Goal: Use online tool/utility: Utilize a website feature to perform a specific function

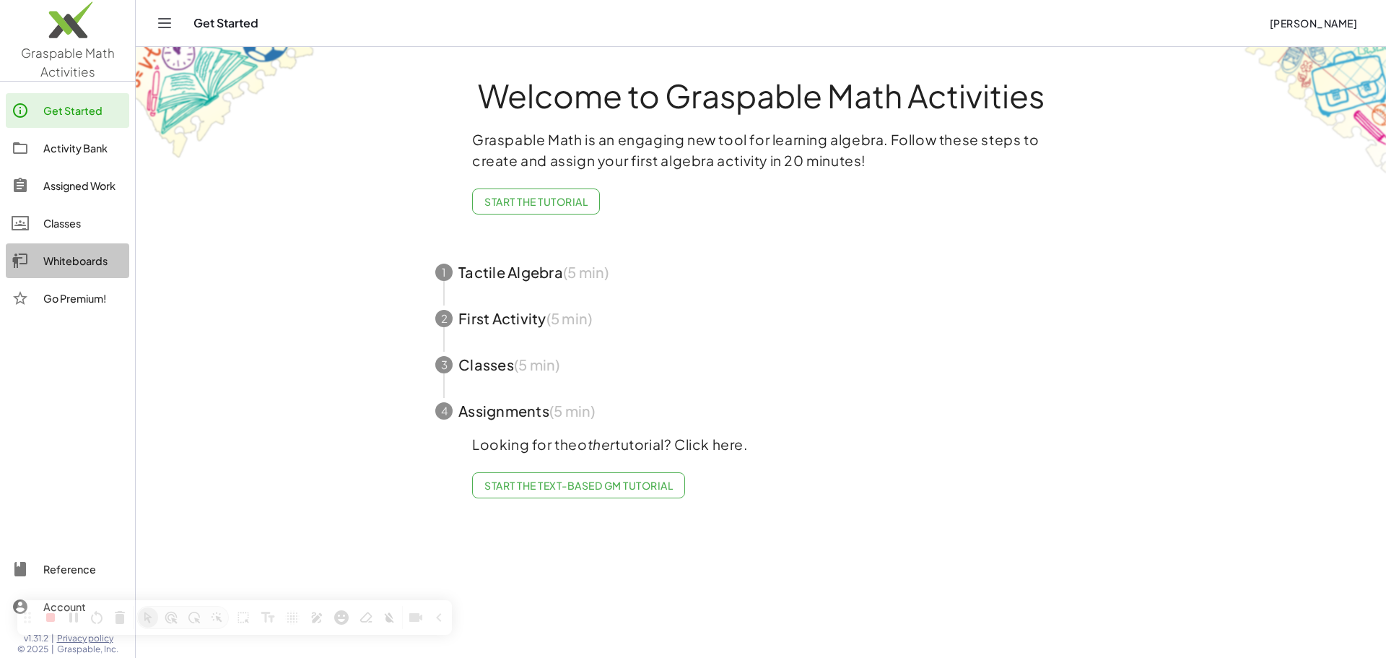
click at [59, 261] on div "Whiteboards" at bounding box center [83, 260] width 80 height 17
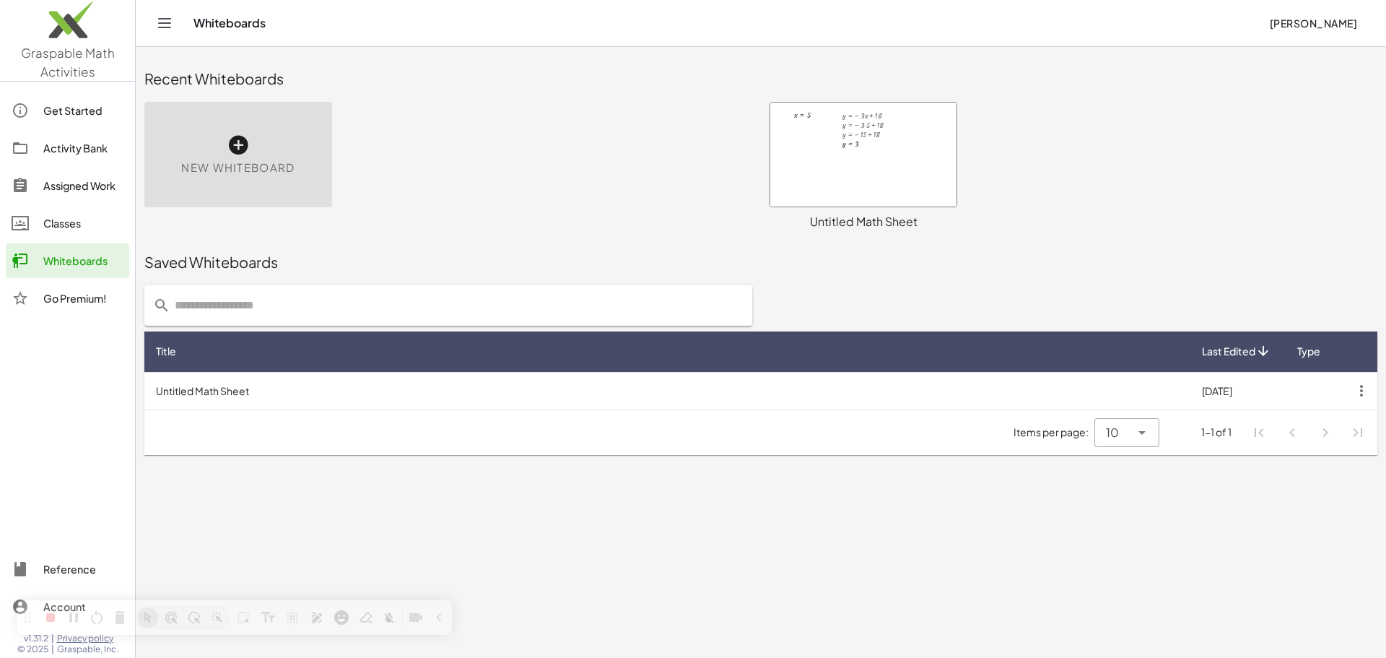
click at [237, 149] on icon at bounding box center [238, 145] width 23 height 23
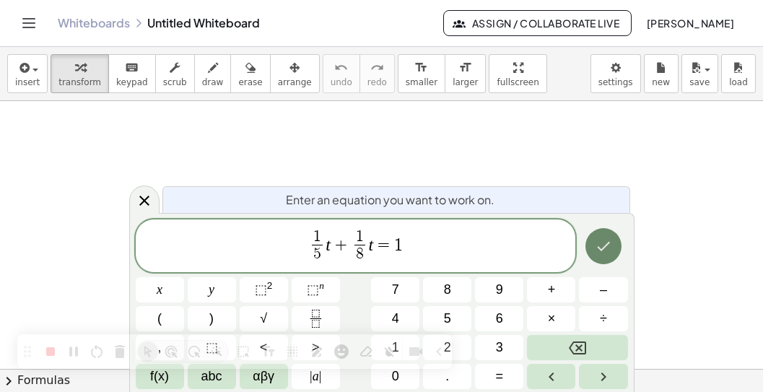
click at [613, 243] on button "Done" at bounding box center [604, 246] width 36 height 36
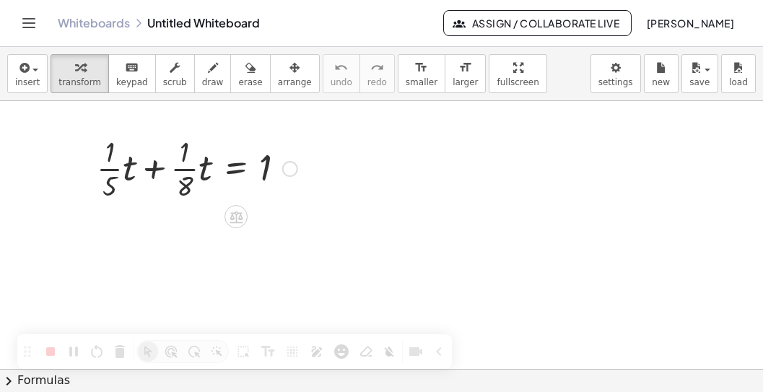
click at [113, 170] on div at bounding box center [197, 167] width 215 height 72
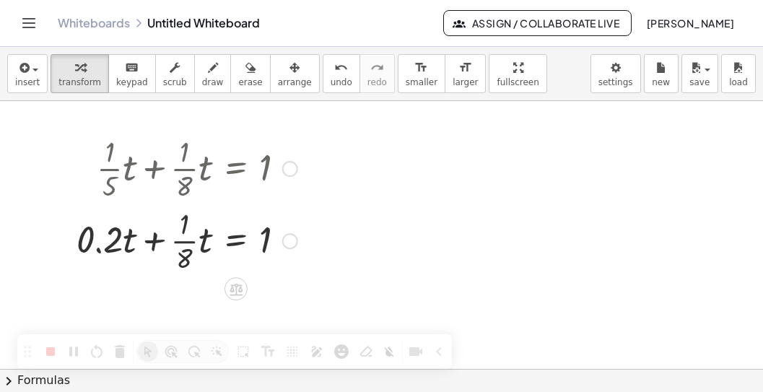
click at [186, 240] on div at bounding box center [186, 240] width 235 height 72
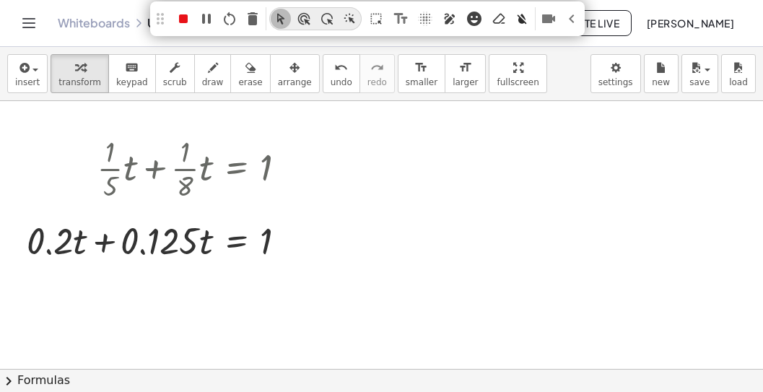
drag, startPoint x: 25, startPoint y: 352, endPoint x: 160, endPoint y: 17, distance: 360.5
click at [160, 17] on div at bounding box center [160, 19] width 722 height 722
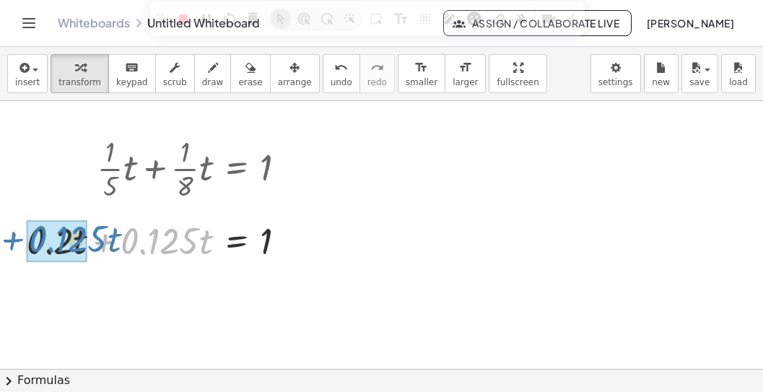
drag, startPoint x: 107, startPoint y: 243, endPoint x: 15, endPoint y: 241, distance: 91.7
click at [15, 241] on div "+ · · 1 · 5 · t + · · 1 · 8 · t = 1 + · 0.2 · t + · · 1 · 8 · t = 1 + · 0.125 ·…" at bounding box center [156, 198] width 303 height 140
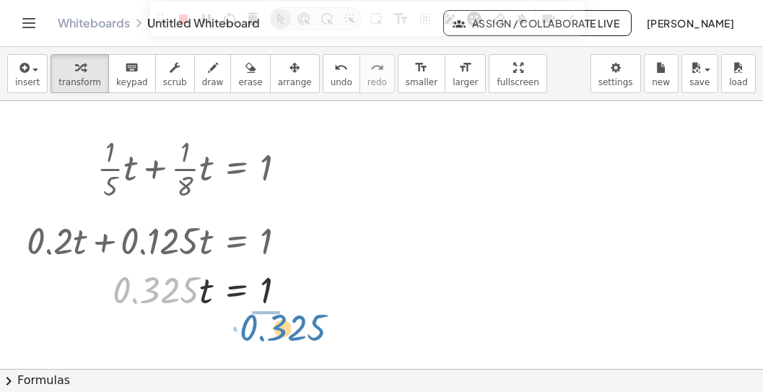
drag, startPoint x: 163, startPoint y: 298, endPoint x: 290, endPoint y: 336, distance: 132.5
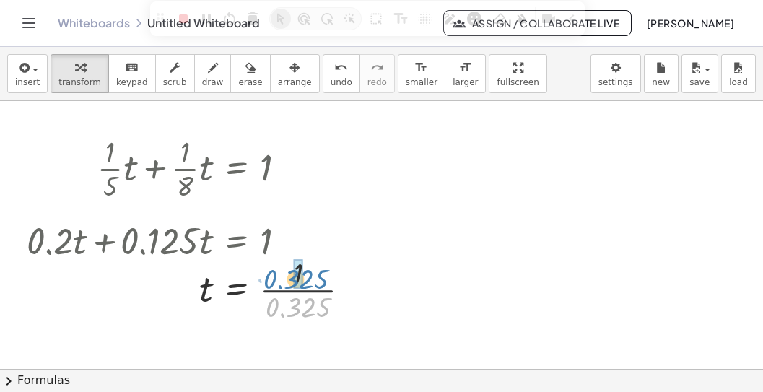
drag, startPoint x: 300, startPoint y: 303, endPoint x: 298, endPoint y: 277, distance: 25.4
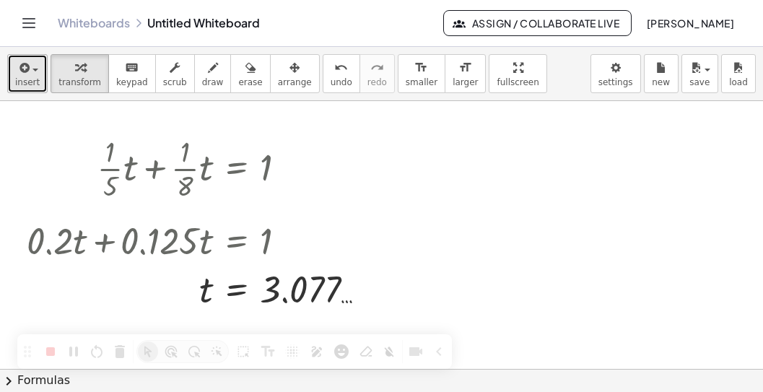
click at [27, 78] on span "insert" at bounding box center [27, 82] width 25 height 10
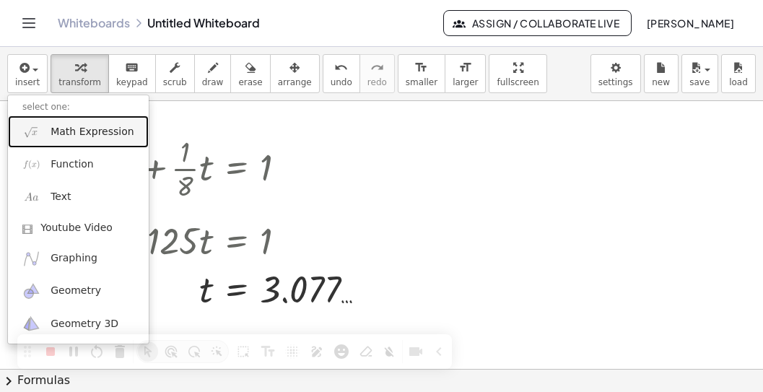
click at [96, 128] on span "Math Expression" at bounding box center [92, 132] width 83 height 14
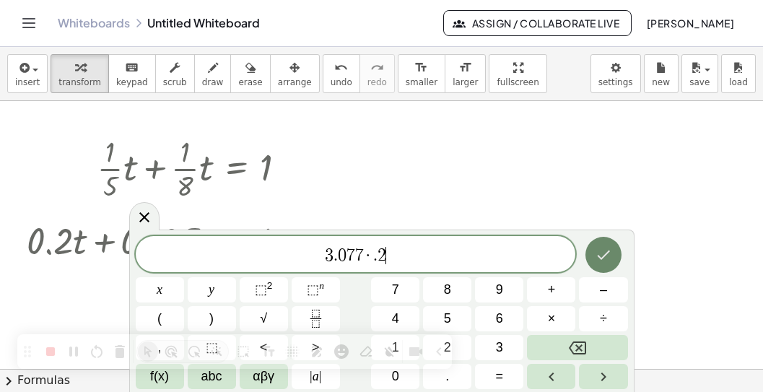
click at [602, 258] on icon "Done" at bounding box center [603, 255] width 13 height 9
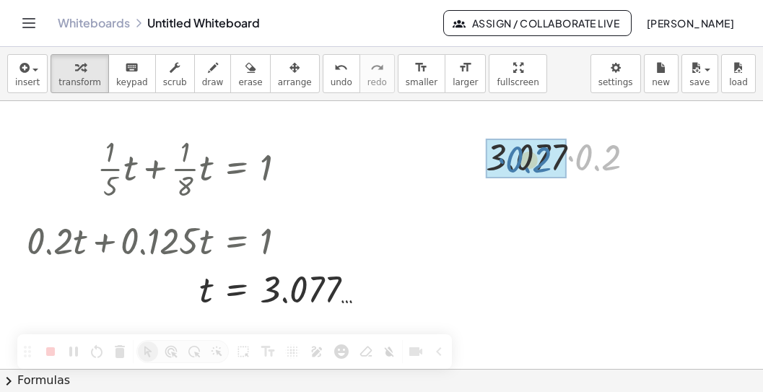
drag, startPoint x: 588, startPoint y: 159, endPoint x: 521, endPoint y: 161, distance: 67.2
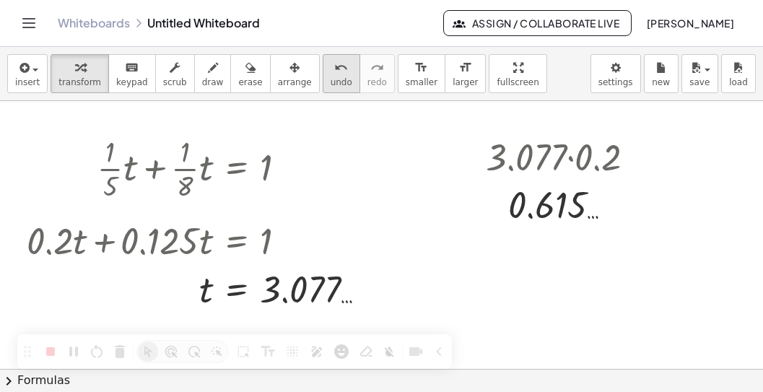
click at [331, 78] on span "undo" at bounding box center [342, 82] width 22 height 10
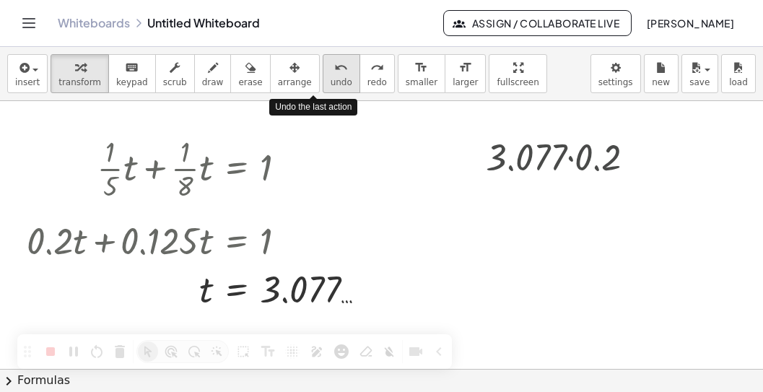
click at [331, 78] on span "undo" at bounding box center [342, 82] width 22 height 10
